Goal: Transaction & Acquisition: Purchase product/service

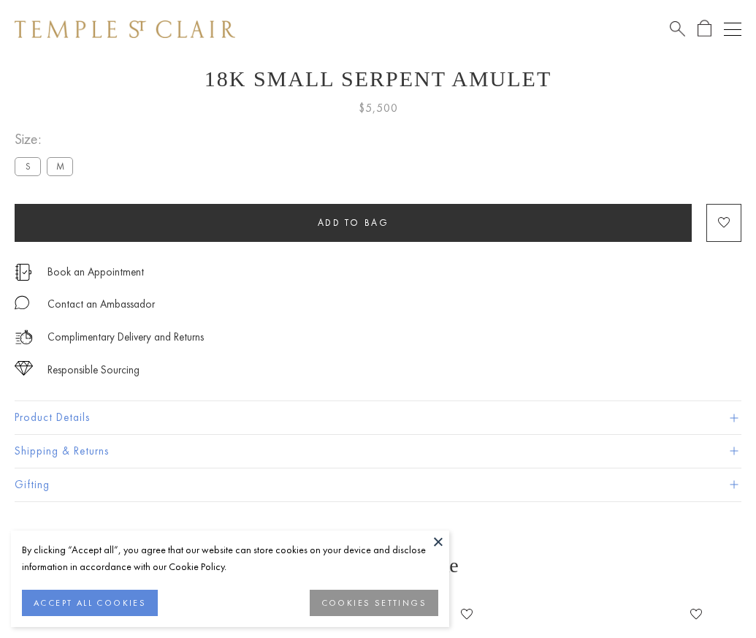
scroll to position [58, 0]
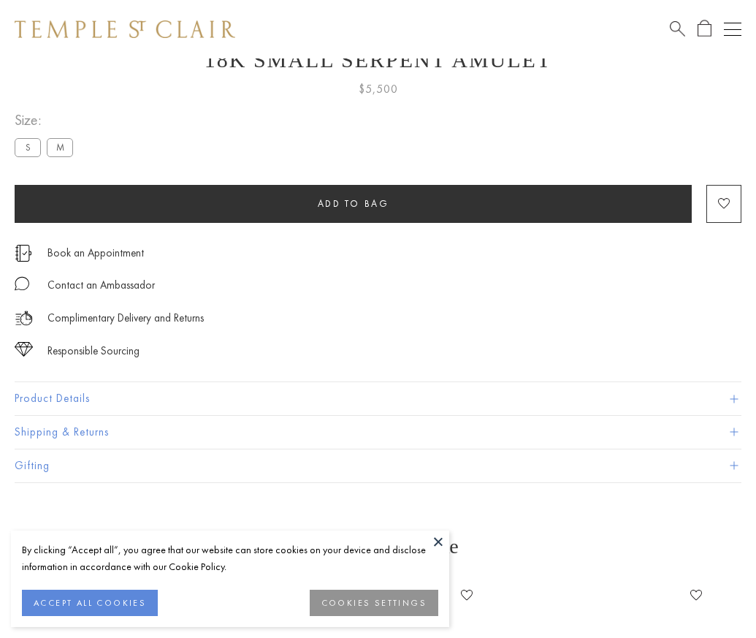
click at [353, 203] on span "Add to bag" at bounding box center [354, 203] width 72 height 12
